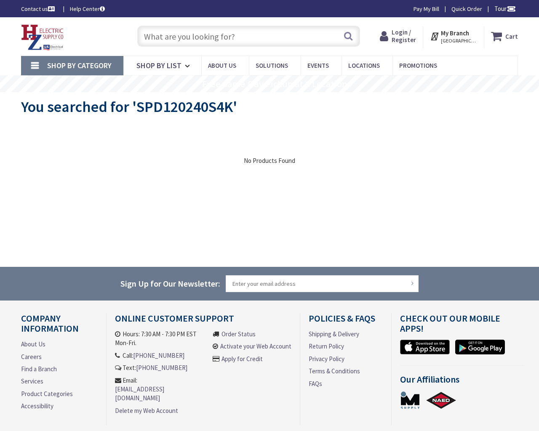
type input "[STREET_ADDRESS][PERSON_NAME]"
